Goal: Task Accomplishment & Management: Manage account settings

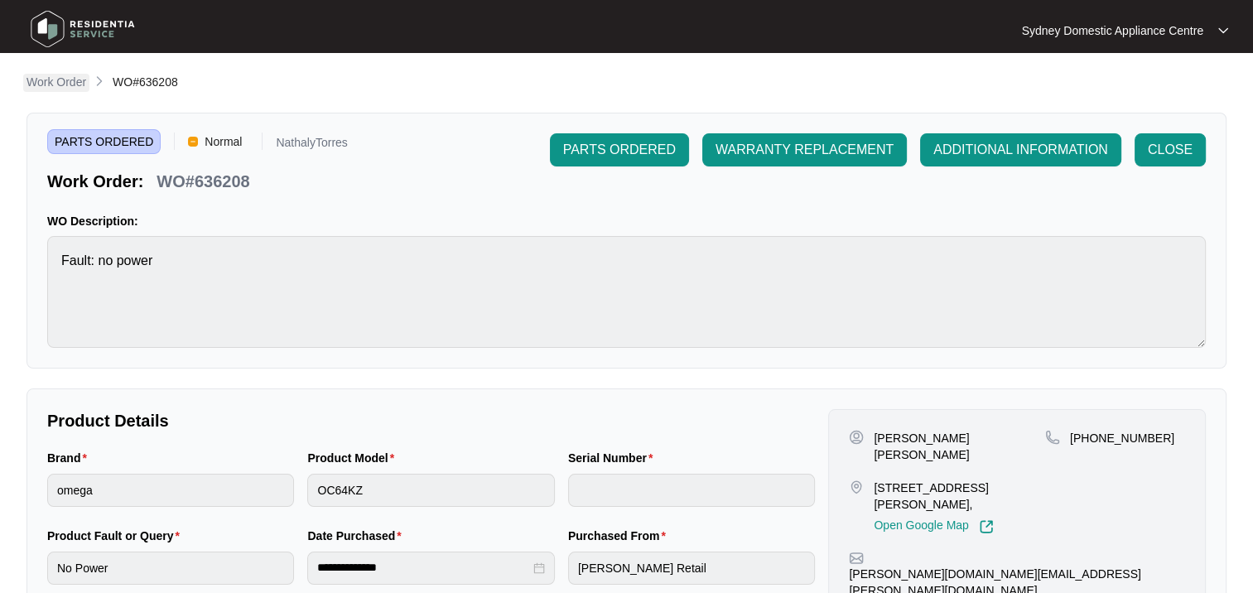
click at [80, 80] on p "Work Order" at bounding box center [57, 82] width 60 height 17
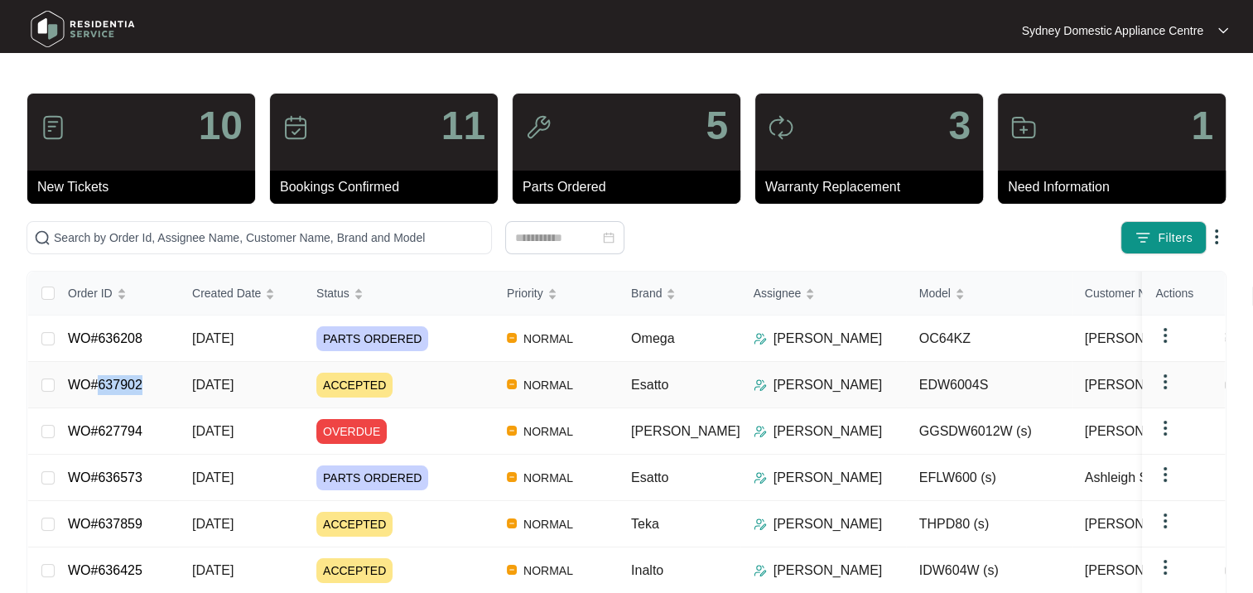
drag, startPoint x: 162, startPoint y: 381, endPoint x: 98, endPoint y: 387, distance: 64.9
click at [98, 387] on td "WO#637902" at bounding box center [117, 385] width 124 height 46
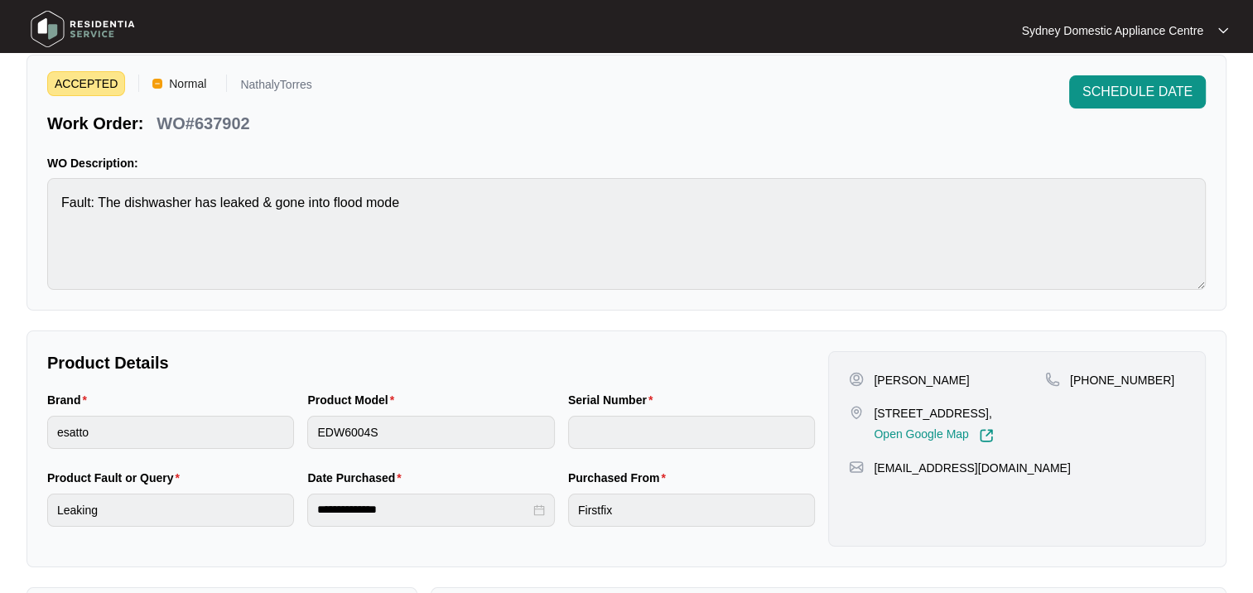
scroll to position [83, 0]
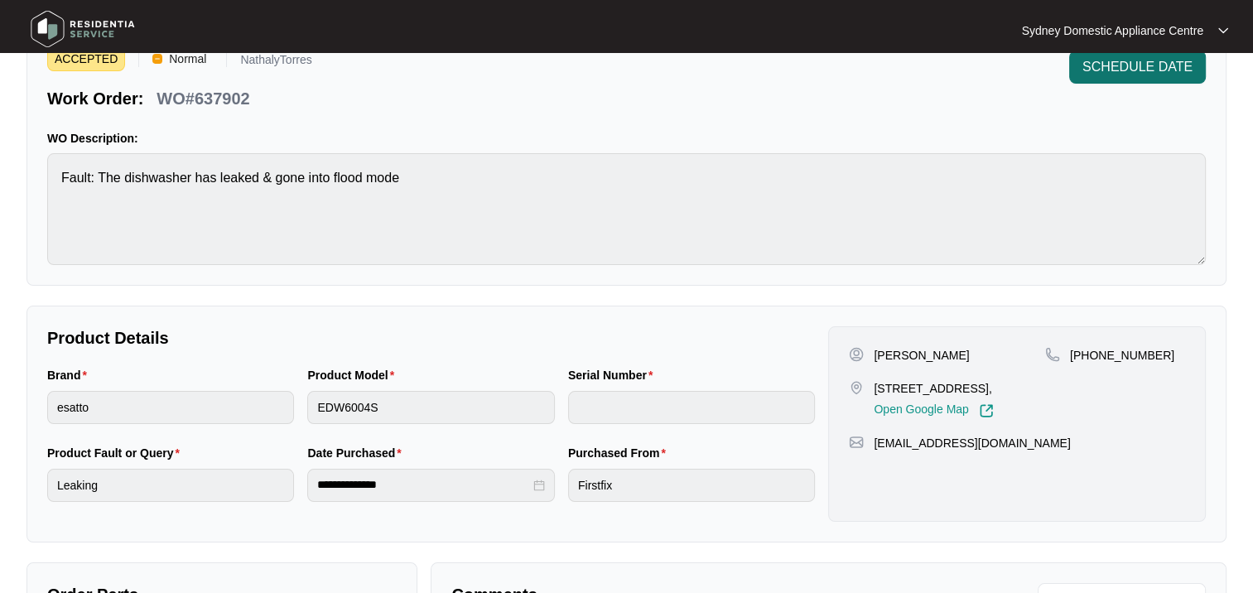
click at [1166, 75] on span "SCHEDULE DATE" at bounding box center [1138, 67] width 110 height 20
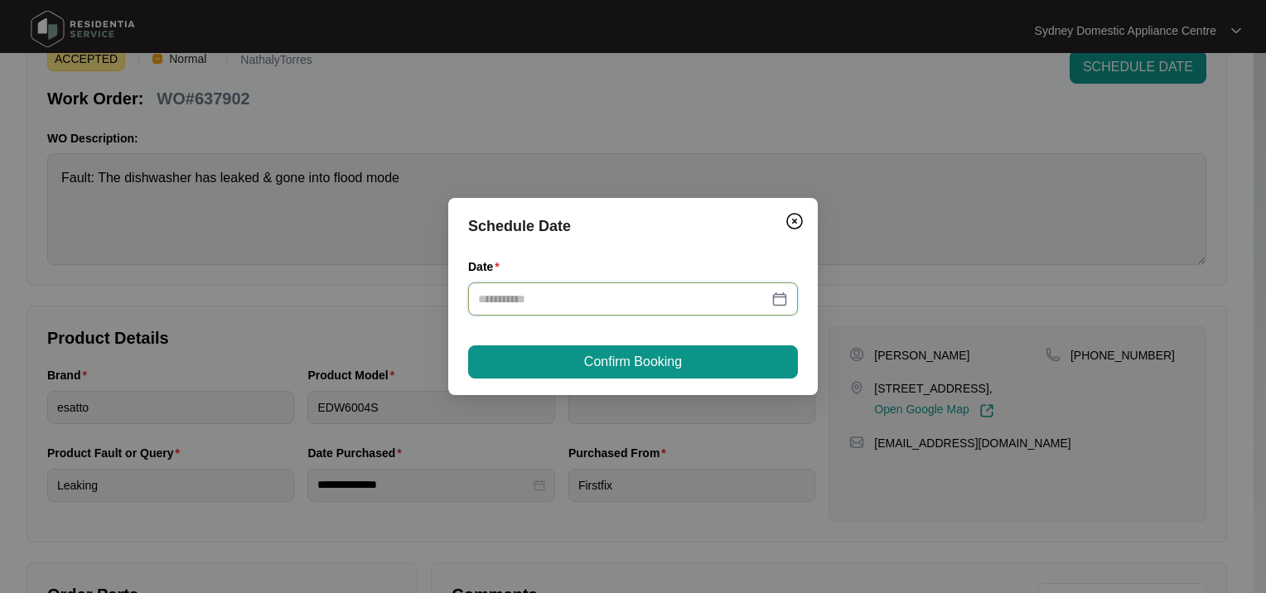
click at [592, 295] on input "Date" at bounding box center [623, 299] width 290 height 18
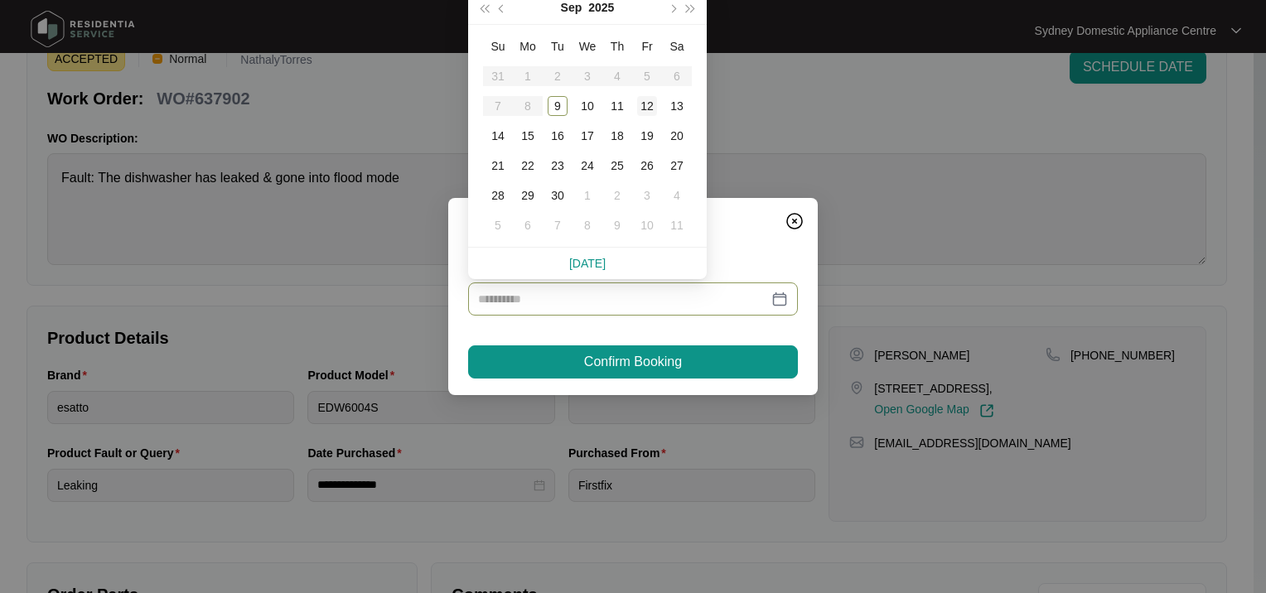
click at [648, 104] on div "12" at bounding box center [647, 106] width 20 height 20
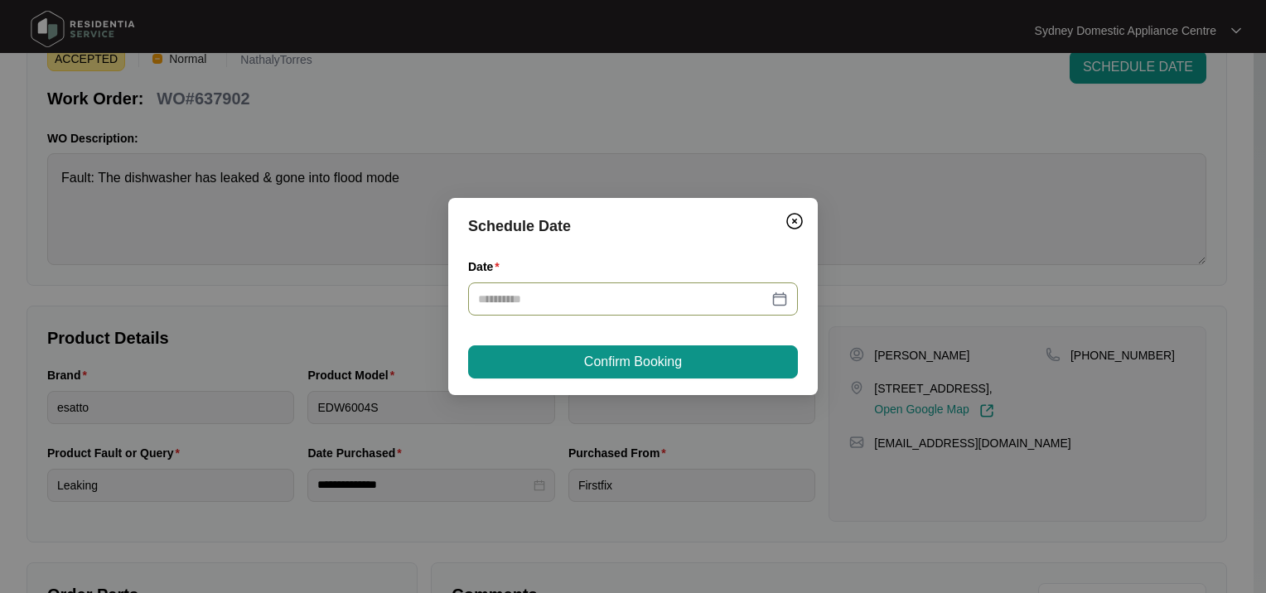
type input "**********"
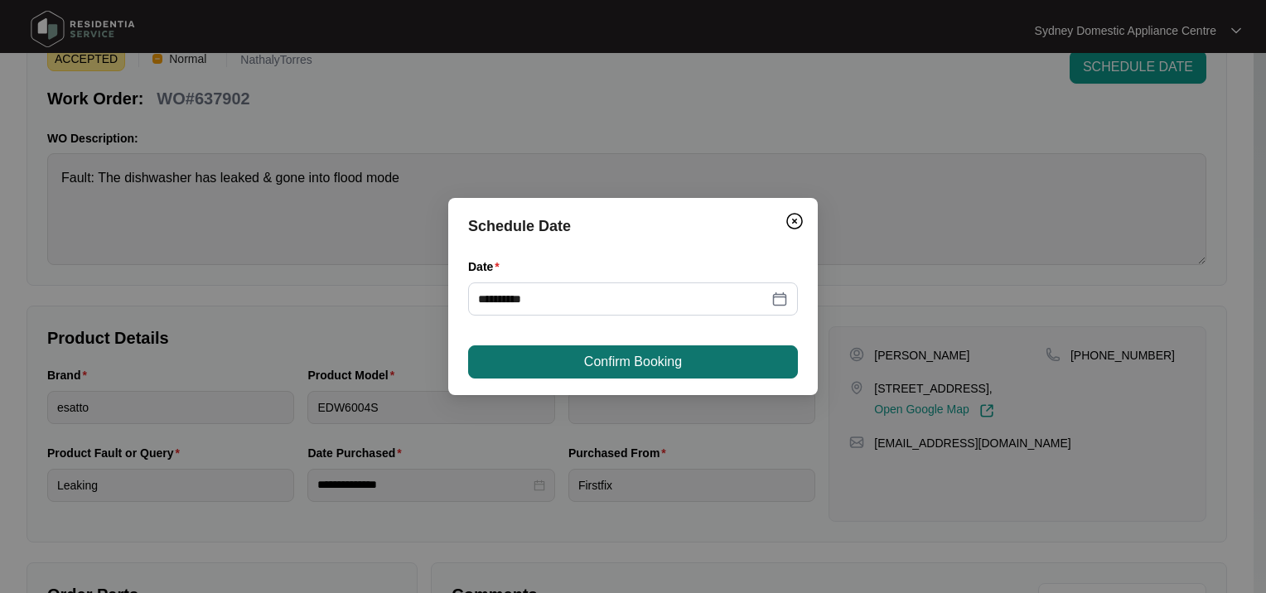
click at [549, 363] on button "Confirm Booking" at bounding box center [633, 361] width 330 height 33
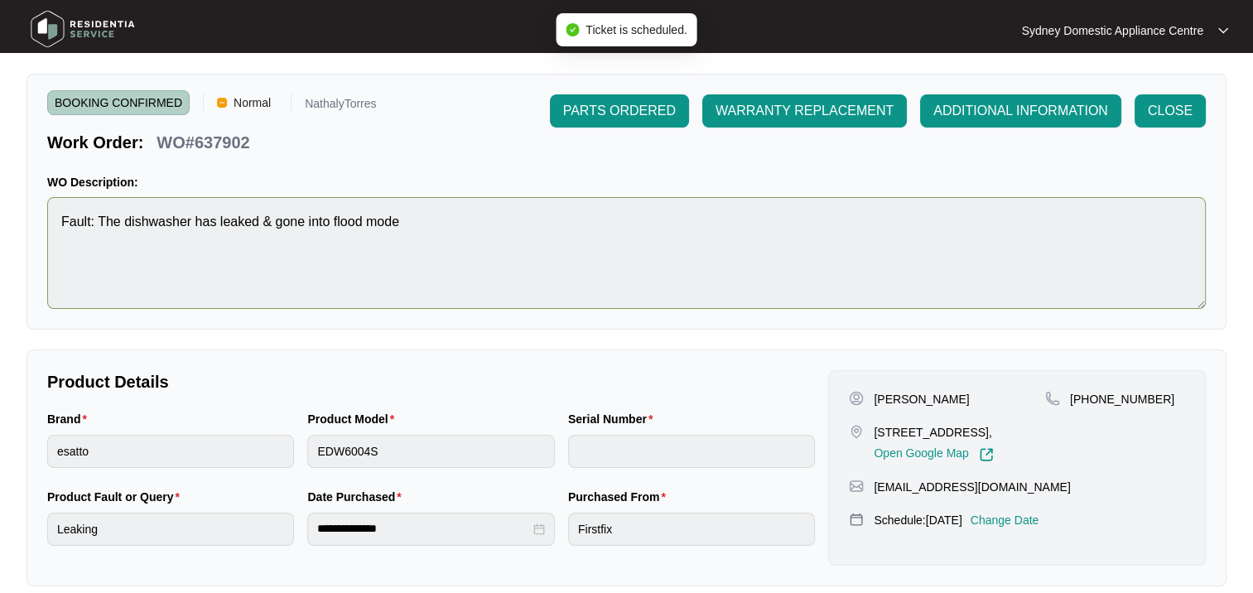
scroll to position [0, 0]
